Goal: Navigation & Orientation: Find specific page/section

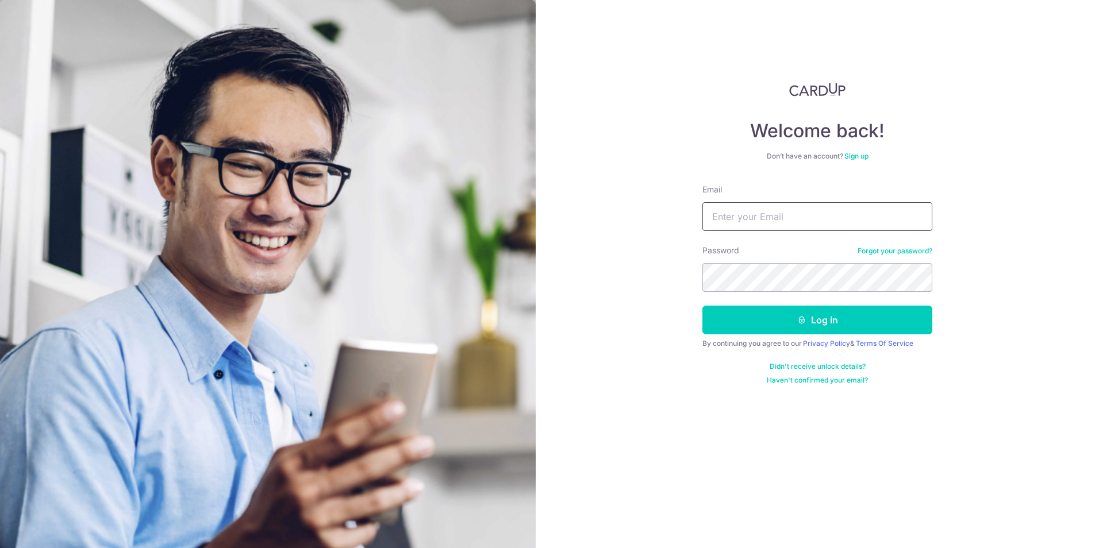
click at [741, 228] on input "Email" at bounding box center [817, 216] width 230 height 29
type input "maoxiang@hotmail.com"
click at [776, 324] on button "Log in" at bounding box center [817, 320] width 230 height 29
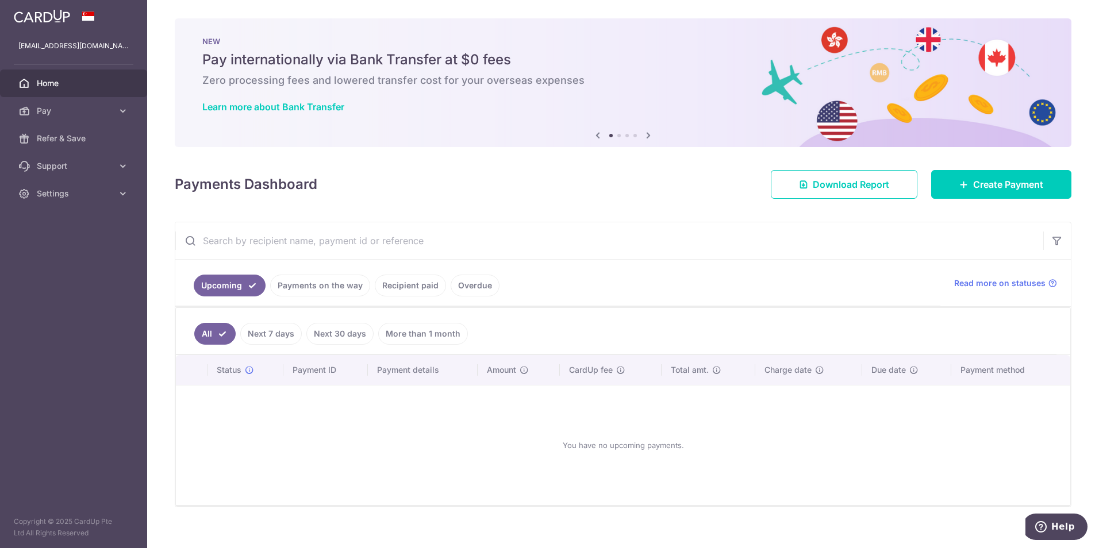
click at [306, 285] on link "Payments on the way" at bounding box center [320, 286] width 100 height 22
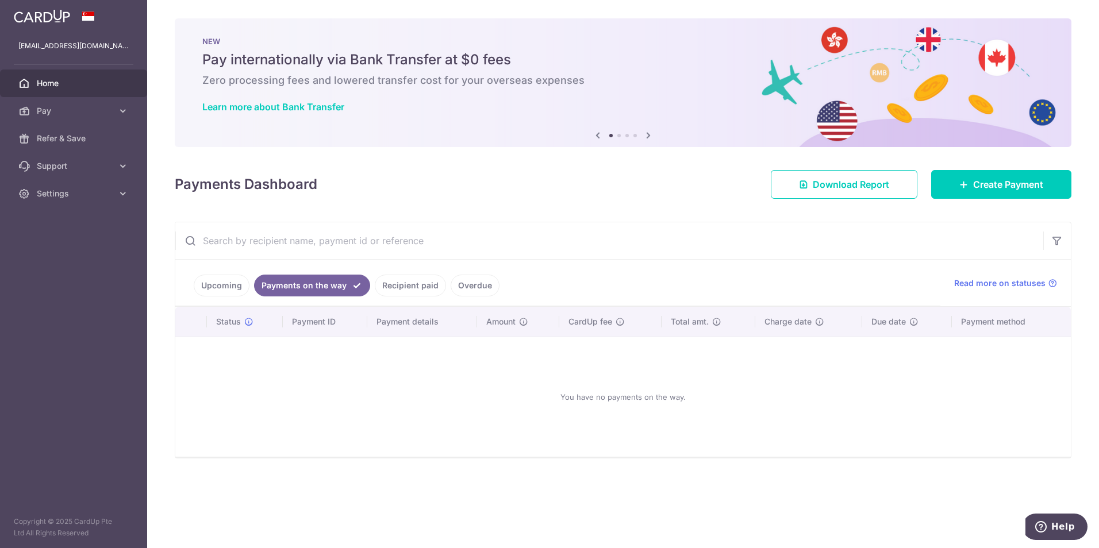
click at [400, 285] on link "Recipient paid" at bounding box center [410, 286] width 71 height 22
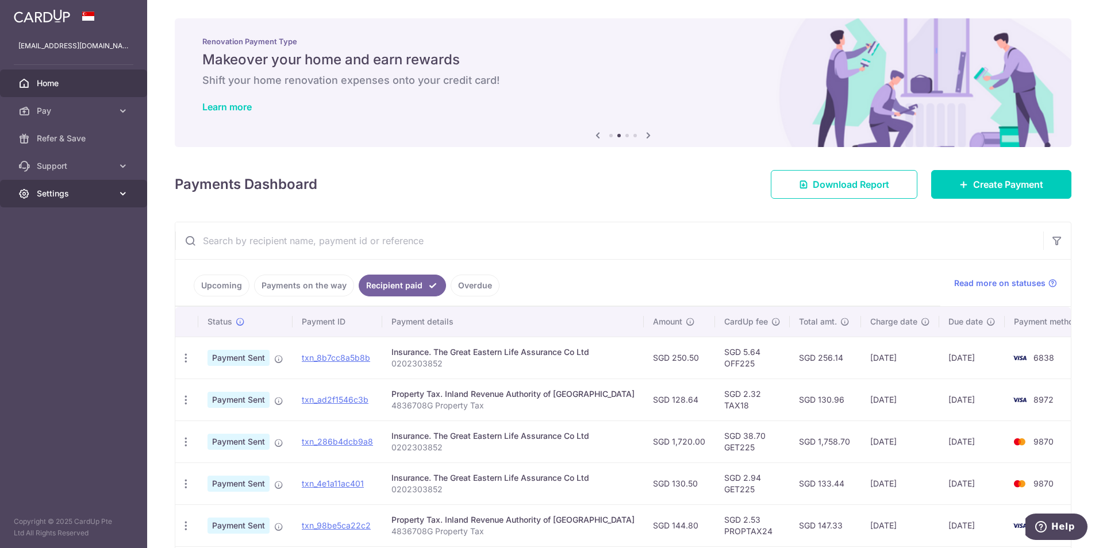
click at [70, 193] on span "Settings" at bounding box center [75, 193] width 76 height 11
click at [74, 170] on span "Support" at bounding box center [75, 165] width 76 height 11
click at [80, 194] on span "FAQ" at bounding box center [75, 193] width 76 height 11
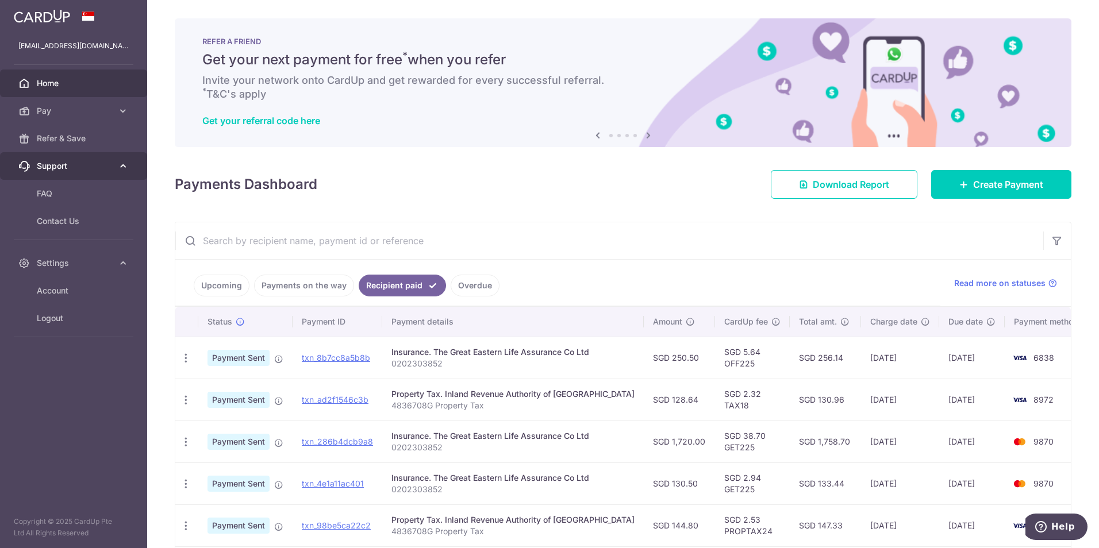
click at [60, 170] on span "Support" at bounding box center [75, 165] width 76 height 11
click at [68, 140] on span "Refer & Save" at bounding box center [75, 138] width 76 height 11
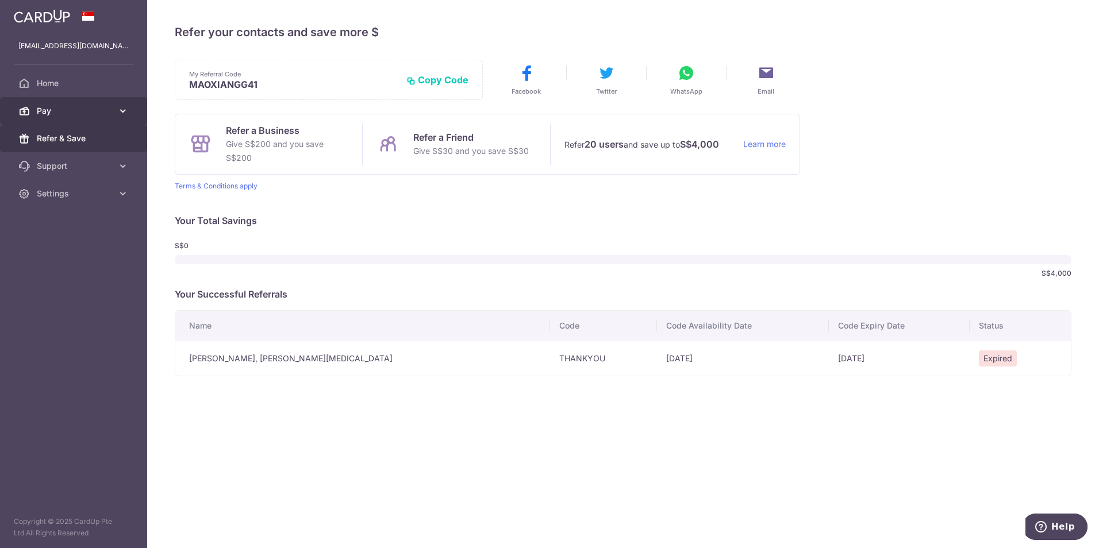
click at [78, 116] on span "Pay" at bounding box center [75, 110] width 76 height 11
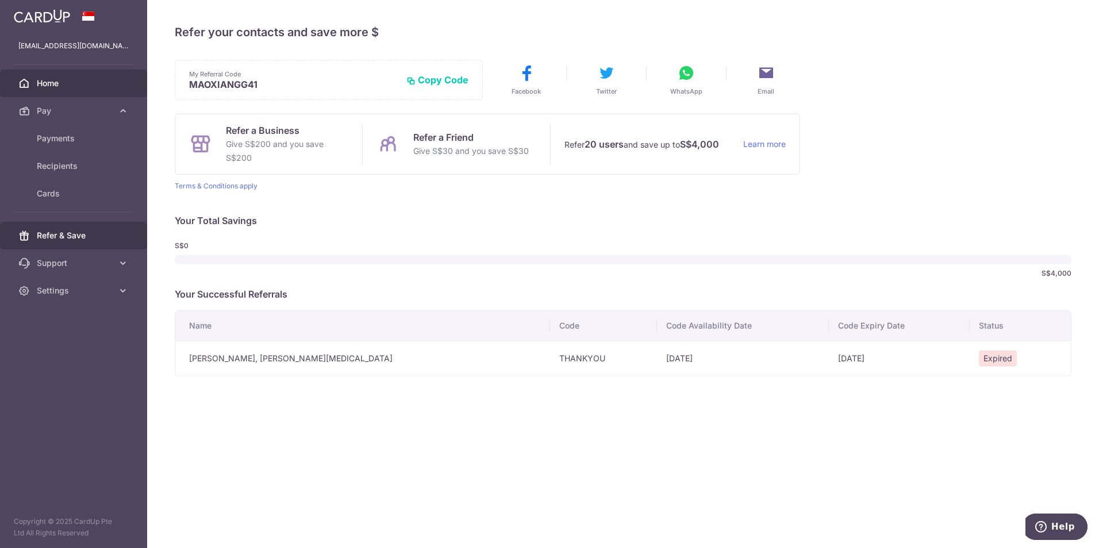
click at [75, 87] on span "Home" at bounding box center [75, 83] width 76 height 11
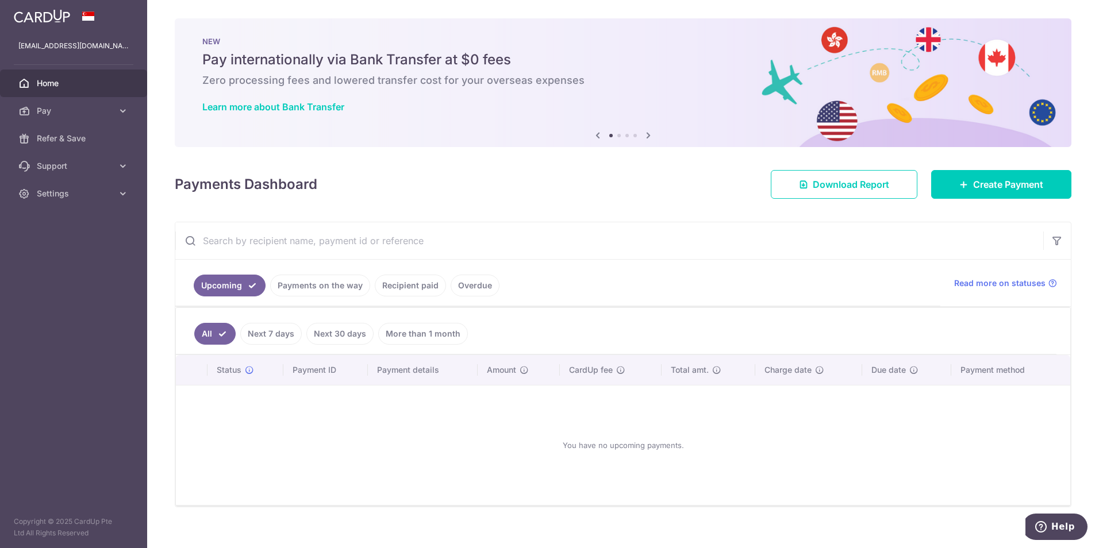
click at [645, 139] on icon at bounding box center [649, 135] width 14 height 14
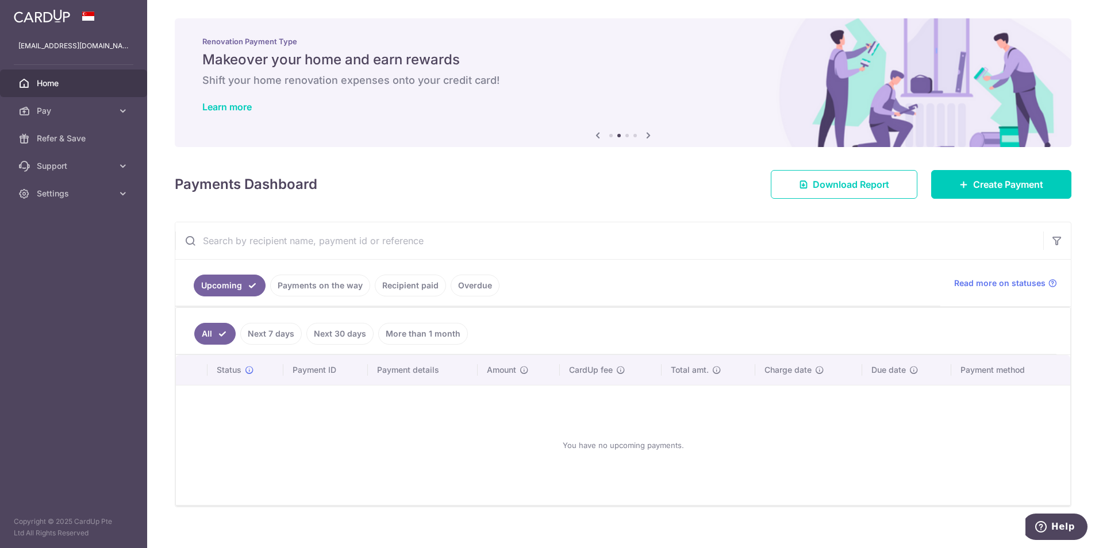
click at [645, 139] on icon at bounding box center [649, 135] width 14 height 14
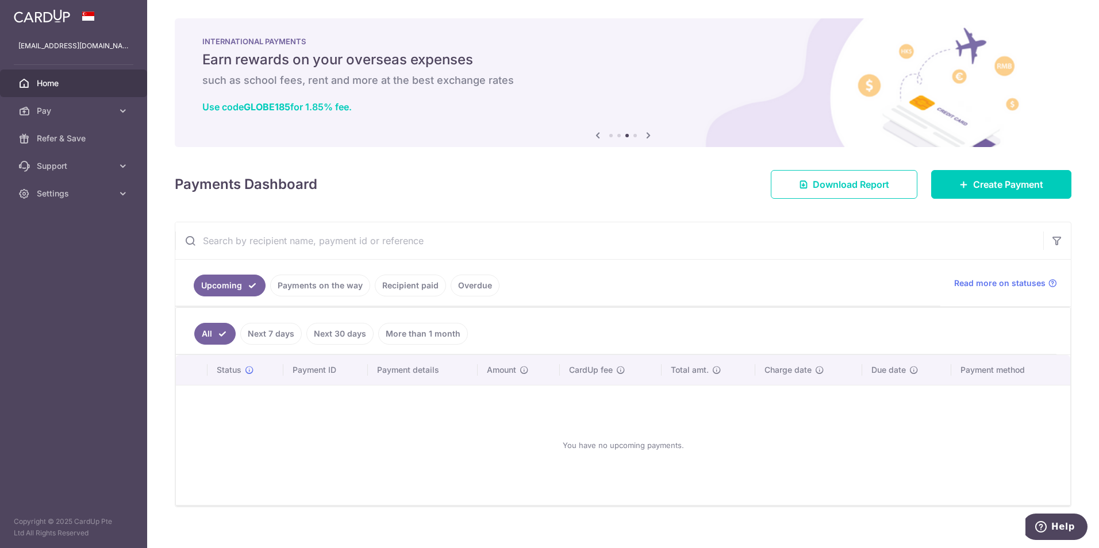
click at [645, 139] on icon at bounding box center [649, 135] width 14 height 14
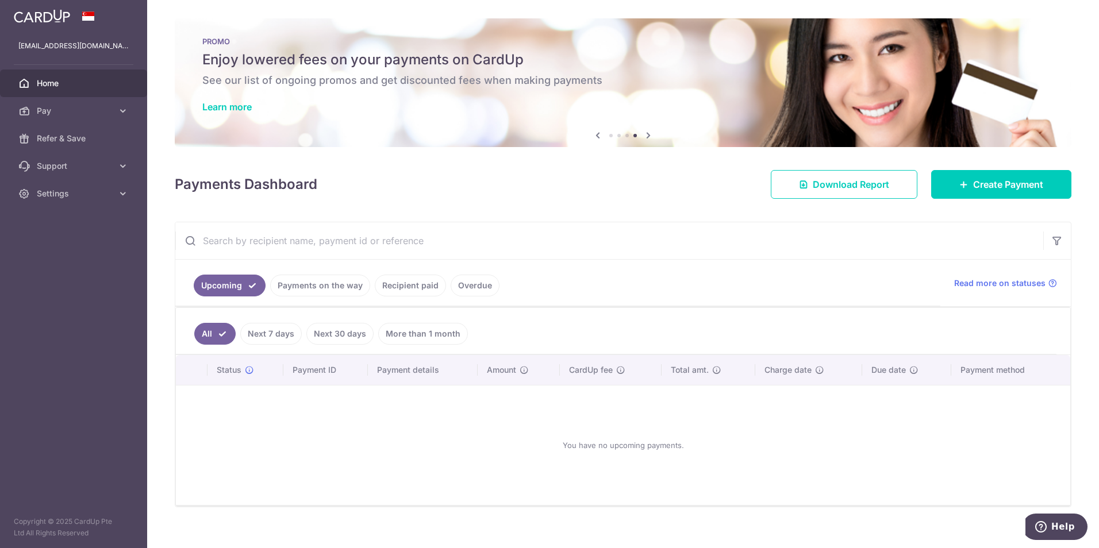
click at [678, 84] on h6 "See our list of ongoing promos and get discounted fees when making payments" at bounding box center [623, 81] width 842 height 14
click at [470, 87] on h6 "See our list of ongoing promos and get discounted fees when making payments" at bounding box center [623, 81] width 842 height 14
click at [220, 104] on link "Learn more" at bounding box center [226, 106] width 49 height 11
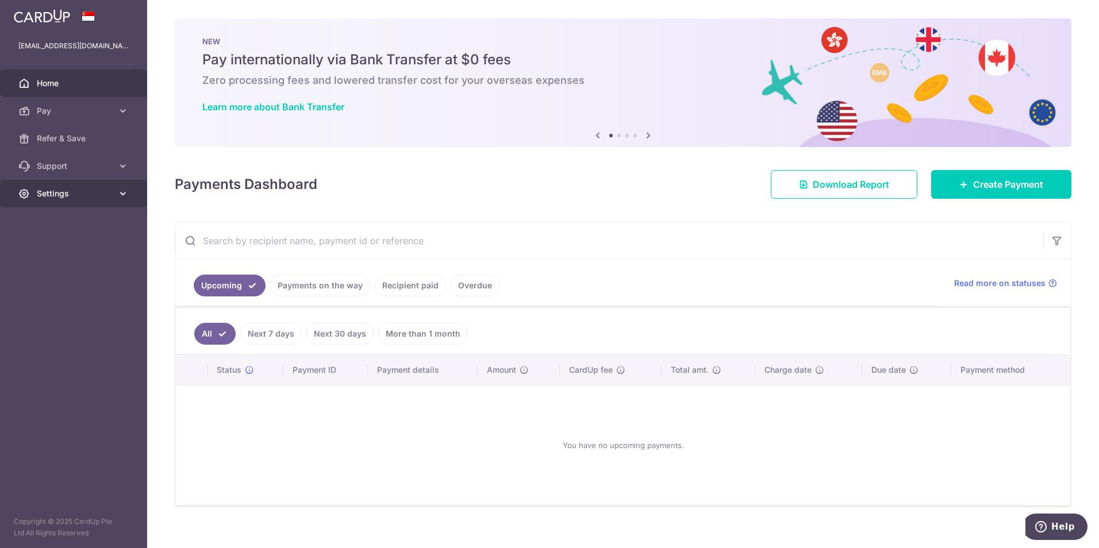
click at [68, 193] on span "Settings" at bounding box center [75, 193] width 76 height 11
click at [65, 255] on link "Logout" at bounding box center [73, 249] width 147 height 28
